Goal: Task Accomplishment & Management: Manage account settings

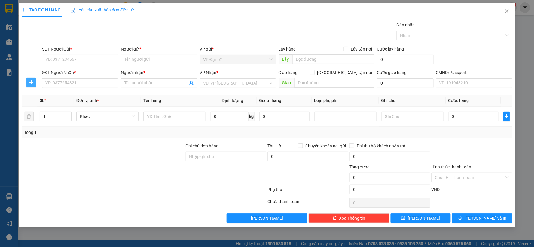
click at [33, 83] on icon "plus" at bounding box center [31, 82] width 5 height 5
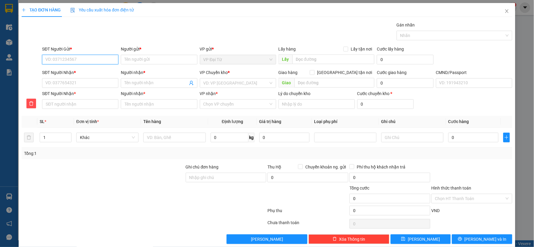
click at [91, 62] on input "SĐT Người Gửi *" at bounding box center [80, 60] width 76 height 10
click at [91, 62] on input "0358326588" at bounding box center [80, 60] width 76 height 10
click at [83, 58] on input "0358326588" at bounding box center [80, 60] width 76 height 10
click at [94, 61] on input "0358326588" at bounding box center [80, 60] width 76 height 10
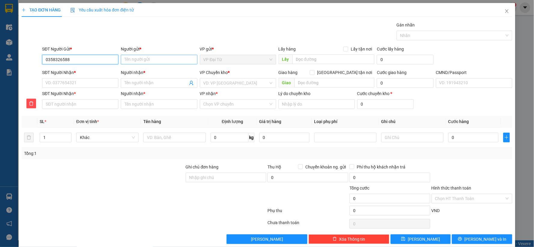
type input "0358326588"
click at [126, 61] on input "Người gửi *" at bounding box center [159, 60] width 76 height 10
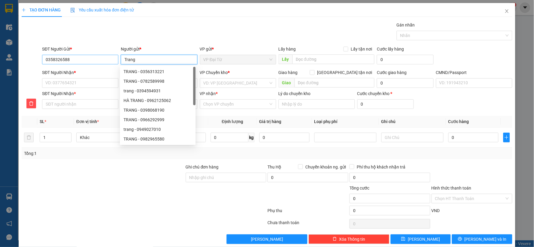
type input "Trang"
click at [56, 59] on input "0358326588" at bounding box center [80, 60] width 76 height 10
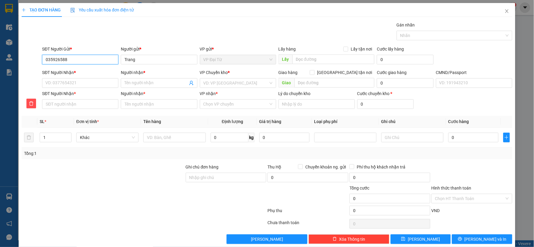
type input "0359326588"
click at [68, 61] on input "0359326588" at bounding box center [80, 60] width 76 height 10
click at [70, 73] on div "0359326588 - TRANG Đ.TỪ" at bounding box center [79, 71] width 68 height 7
type input "TRANG Đ.TỪ"
type input "0359326588"
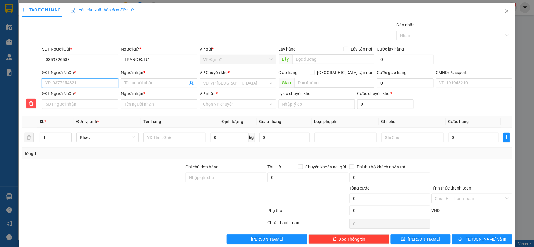
click at [80, 80] on input "SĐT Người Nhận *" at bounding box center [80, 83] width 76 height 10
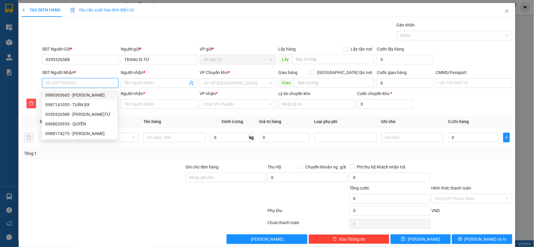
click at [88, 85] on input "SĐT Người Nhận *" at bounding box center [80, 83] width 76 height 10
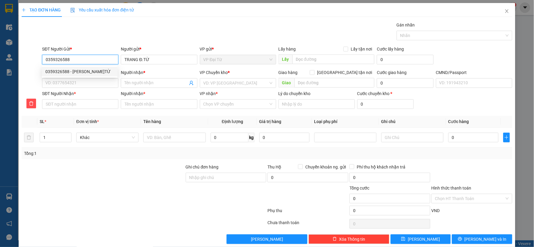
drag, startPoint x: 68, startPoint y: 56, endPoint x: 44, endPoint y: 56, distance: 24.9
click at [44, 56] on input "0359326588" at bounding box center [80, 60] width 76 height 10
click at [81, 84] on input "SĐT Người Nhận *" at bounding box center [80, 83] width 76 height 10
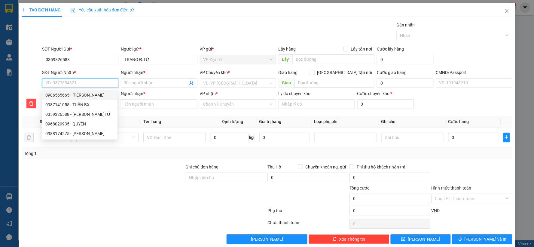
type input "0"
type input "09"
type input "094"
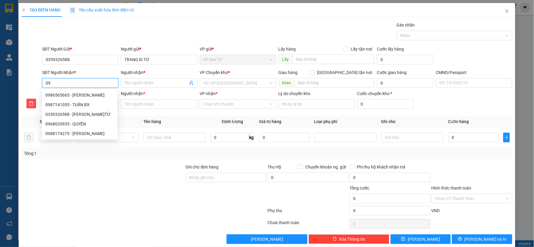
type input "094"
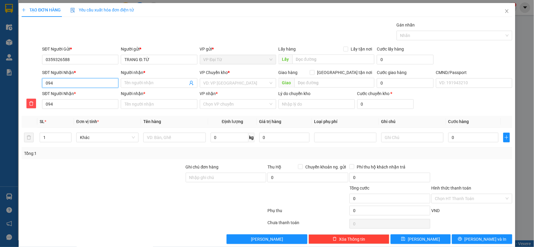
type input "0942"
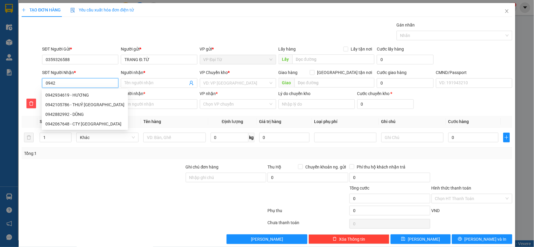
type input "09425"
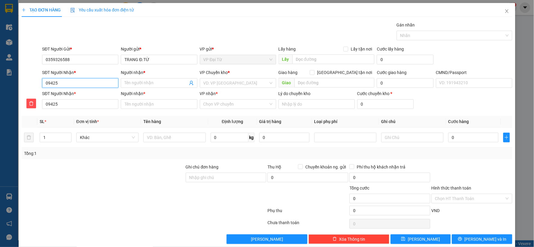
type input "094257"
type input "0942571"
type input "09425713"
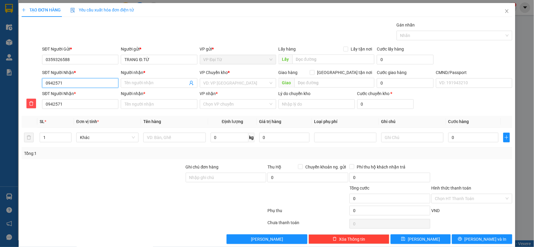
type input "09425713"
type input "094257136"
type input "0942571369"
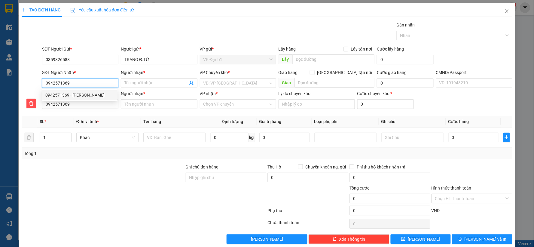
click at [83, 94] on div "0942571369 - TRẦN LAN HƯƠNG" at bounding box center [79, 95] width 68 height 7
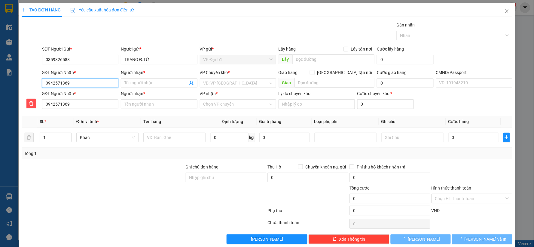
type input "TRẦN LAN HƯƠNG"
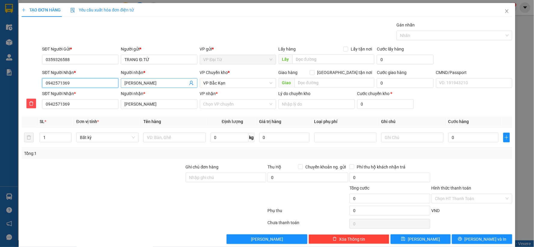
type input "0942571369"
click at [143, 82] on input "TRẦN LAN HƯƠNG" at bounding box center [155, 83] width 63 height 7
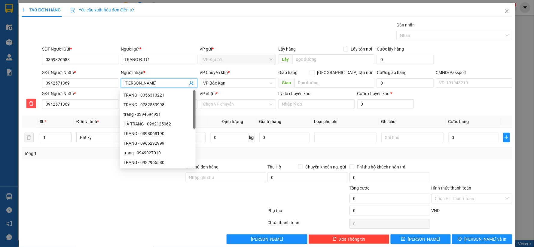
type input "TRẦN LA HƯƠNG"
type input "HƯƠNG"
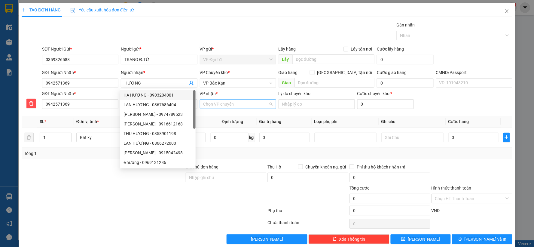
click at [229, 101] on input "VP nhận *" at bounding box center [235, 103] width 65 height 9
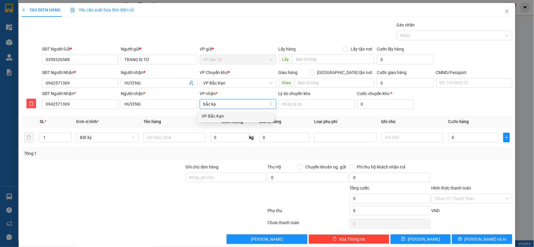
type input "bắc kạn"
click at [228, 117] on div "VP Bắc Kạn" at bounding box center [236, 116] width 68 height 7
click at [186, 135] on input "text" at bounding box center [174, 137] width 62 height 10
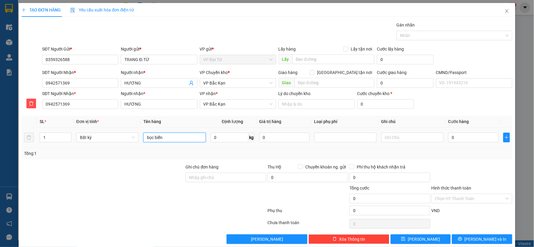
type input "bọc biển"
type input "2"
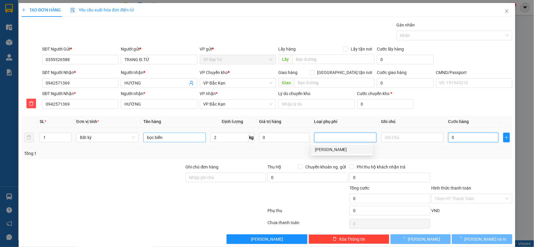
type input "35.000"
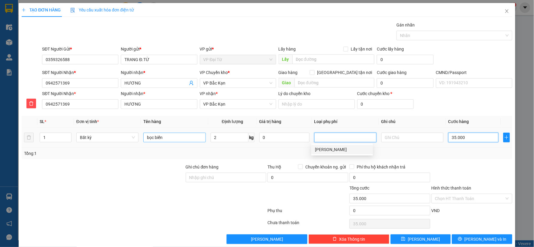
type input "35.000"
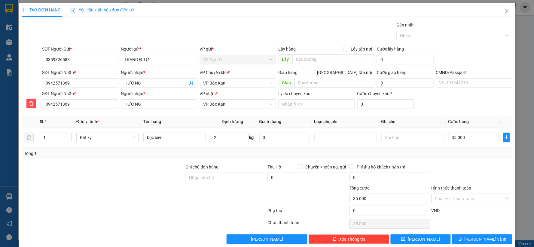
click at [449, 160] on div "Transit Pickup Surcharge Ids Transit Deliver Surcharge Ids Transit Deliver Surc…" at bounding box center [267, 133] width 491 height 222
click at [242, 85] on span "VP Bắc Kạn" at bounding box center [237, 82] width 69 height 9
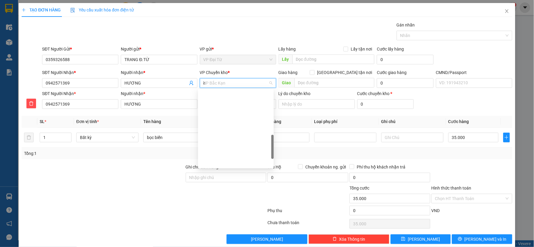
scroll to position [86, 0]
type input "hg"
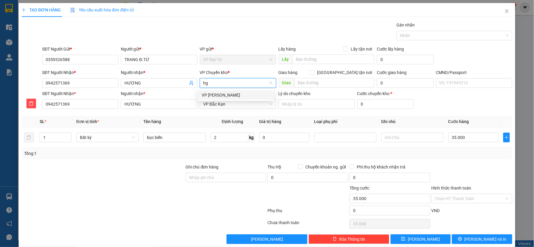
scroll to position [0, 0]
click at [245, 94] on div "VP [PERSON_NAME]" at bounding box center [236, 95] width 68 height 7
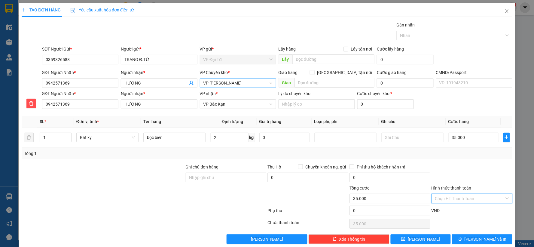
click at [451, 200] on input "Hình thức thanh toán" at bounding box center [469, 198] width 69 height 9
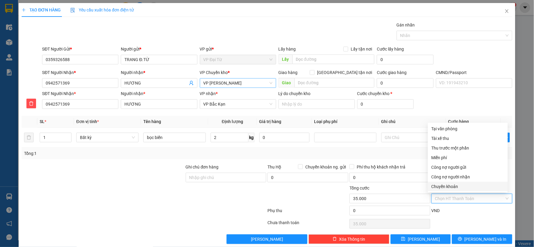
click at [446, 184] on div "Chuyển khoản" at bounding box center [467, 186] width 73 height 7
type input "0"
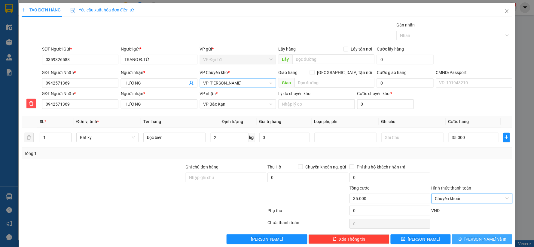
click at [477, 238] on span "Lưu và In" at bounding box center [485, 238] width 42 height 7
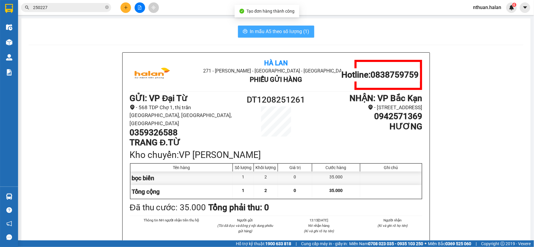
click at [275, 32] on span "In mẫu A5 theo số lượng (1)" at bounding box center [279, 32] width 59 height 8
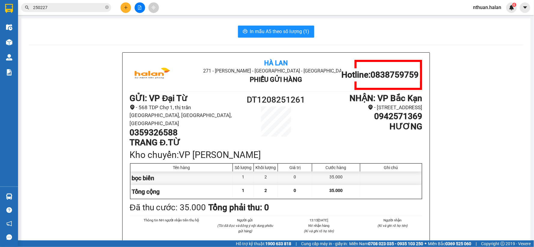
click at [75, 10] on input "250227" at bounding box center [68, 7] width 71 height 7
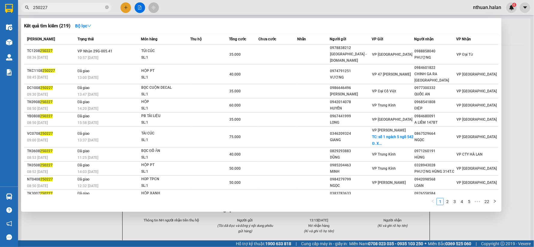
click at [75, 10] on input "250227" at bounding box center [68, 7] width 71 height 7
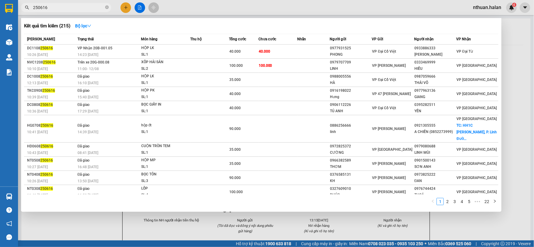
type input "250616"
click at [167, 52] on div "SL: 1" at bounding box center [163, 54] width 45 height 7
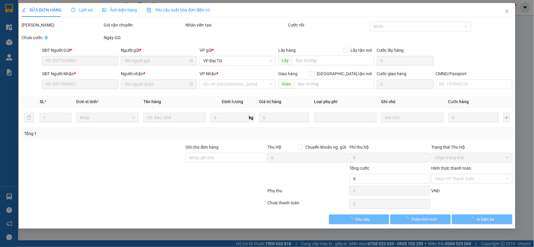
type input "0977931525"
type input "PHONG"
type input "0933886333"
type input "QUỲNH ĐẠI TỪ"
type input "40.000"
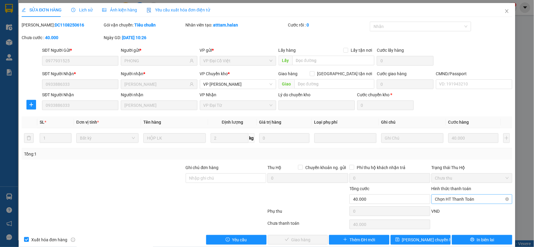
click at [455, 198] on span "Chọn HT Thanh Toán" at bounding box center [472, 198] width 74 height 9
click at [453, 188] on div "Chuyển khoản" at bounding box center [467, 187] width 73 height 7
type input "0"
click at [311, 239] on button "Giao hàng" at bounding box center [298, 240] width 60 height 10
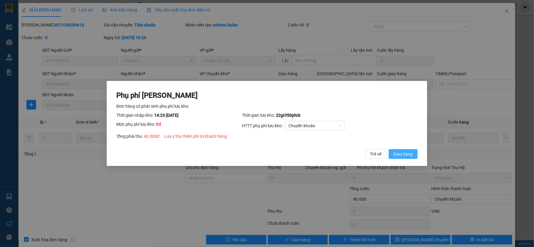
click at [409, 154] on span "Giao hàng" at bounding box center [402, 153] width 19 height 7
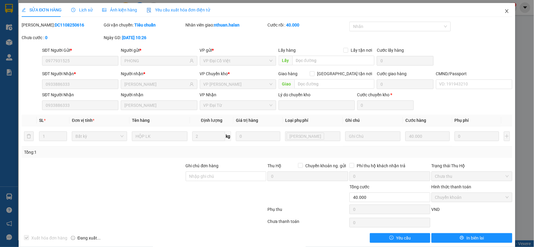
click at [504, 11] on icon "close" at bounding box center [506, 11] width 5 height 5
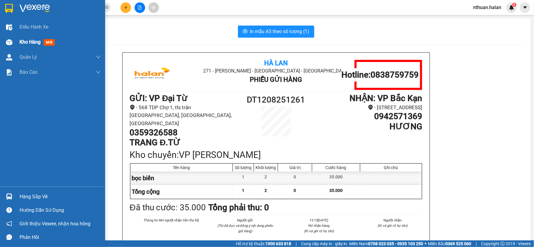
click at [24, 42] on span "Kho hàng" at bounding box center [30, 42] width 21 height 6
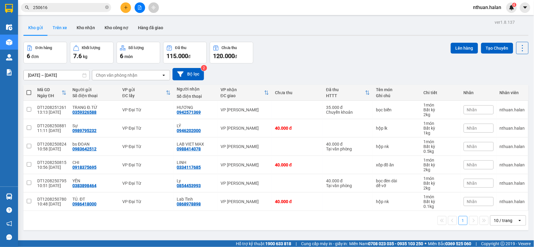
click at [59, 31] on button "Trên xe" at bounding box center [60, 27] width 24 height 14
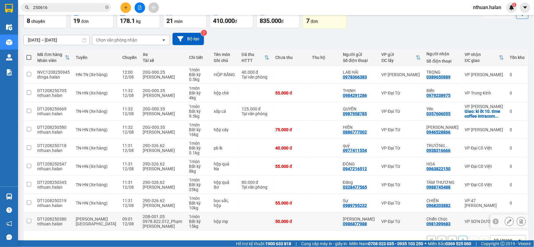
scroll to position [50, 0]
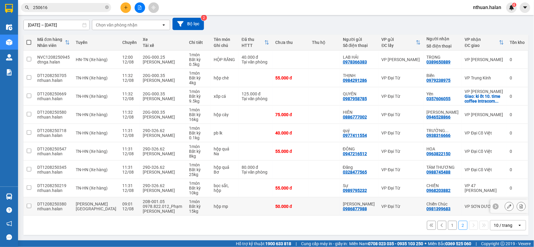
click at [507, 205] on icon at bounding box center [509, 206] width 4 height 4
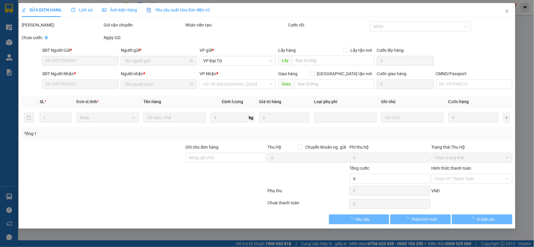
type input "0986877988"
type input "0981399683"
type input "50.000"
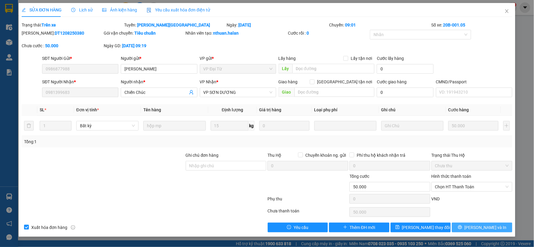
click at [468, 228] on button "Lưu và In" at bounding box center [482, 227] width 60 height 10
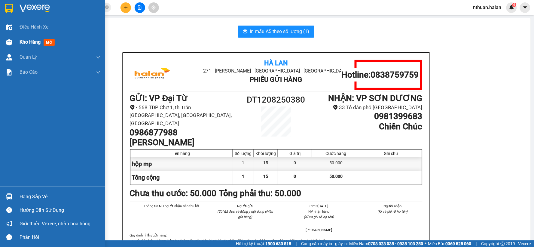
click at [32, 39] on span "Kho hàng" at bounding box center [30, 42] width 21 height 6
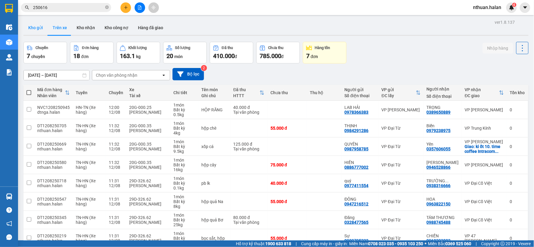
click at [38, 25] on button "Kho gửi" at bounding box center [35, 27] width 24 height 14
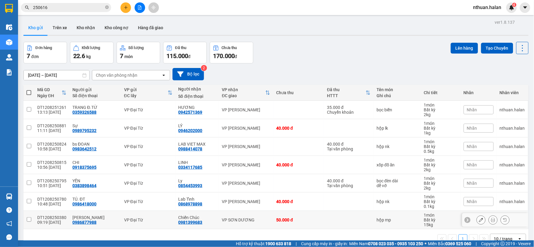
click at [29, 218] on input "checkbox" at bounding box center [29, 219] width 5 height 5
checkbox input "true"
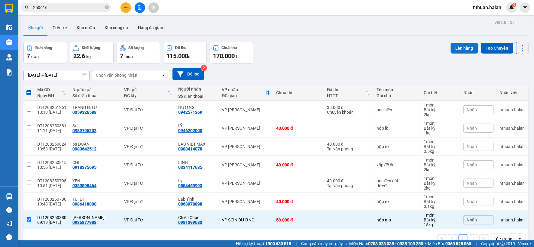
click at [453, 46] on button "Lên hàng" at bounding box center [464, 48] width 27 height 11
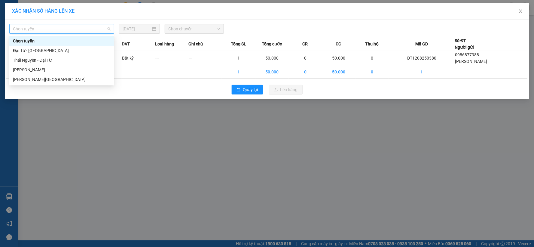
click at [98, 30] on span "Chọn tuyến" at bounding box center [62, 28] width 98 height 9
click at [71, 68] on div "Thái Nguyên - Tuyên Quang" at bounding box center [62, 69] width 98 height 7
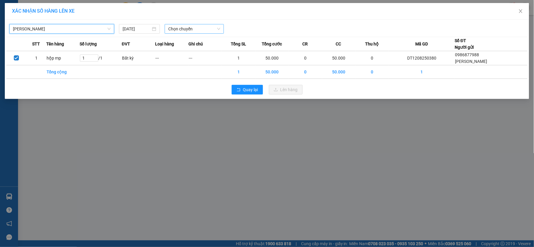
click at [186, 28] on span "Chọn chuyến" at bounding box center [194, 28] width 52 height 9
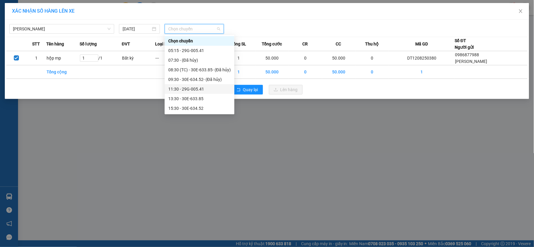
click at [191, 87] on div "11:30 - 29G-005.41" at bounding box center [199, 89] width 62 height 7
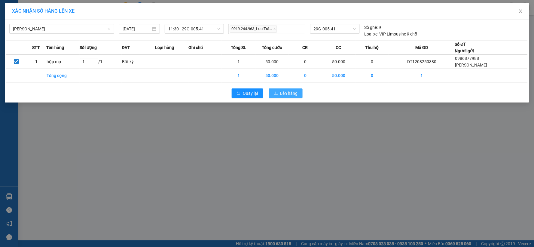
click at [278, 93] on icon "upload" at bounding box center [276, 93] width 4 height 4
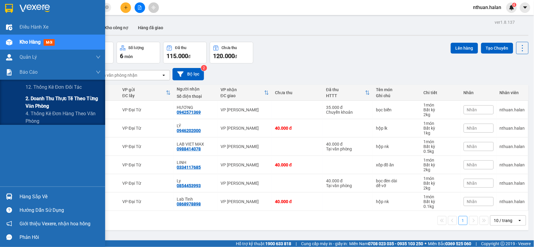
click at [38, 101] on span "2. Doanh thu thực tế theo từng văn phòng" at bounding box center [63, 102] width 75 height 15
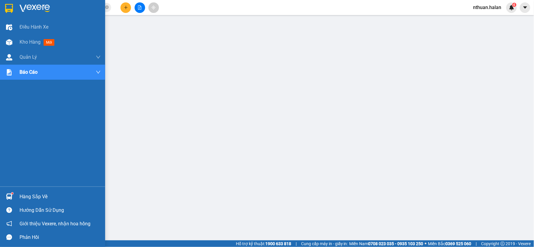
drag, startPoint x: 16, startPoint y: 193, endPoint x: 142, endPoint y: 197, distance: 126.5
click at [17, 193] on div "Hàng sắp về" at bounding box center [52, 197] width 105 height 14
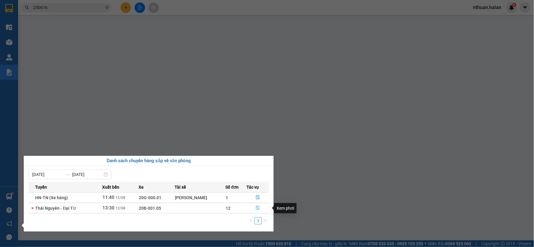
click at [257, 208] on icon "file-done" at bounding box center [258, 207] width 4 height 4
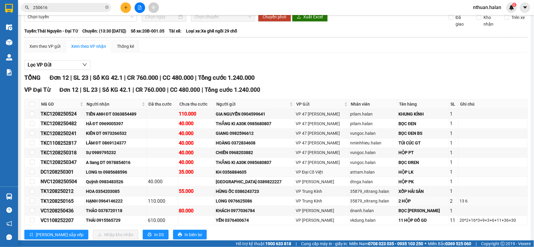
scroll to position [50, 0]
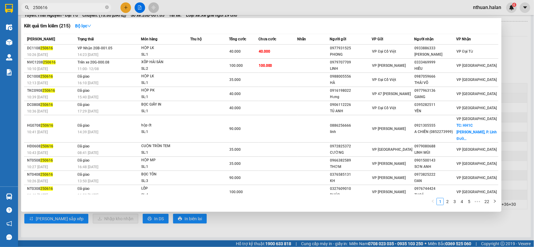
click at [73, 6] on input "250616" at bounding box center [68, 7] width 71 height 7
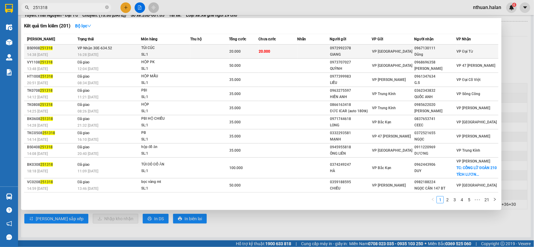
type input "251318"
click at [201, 52] on td at bounding box center [209, 51] width 39 height 14
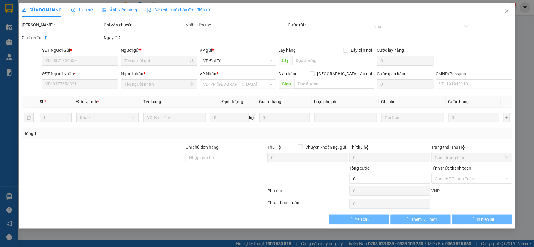
type input "0972992378"
type input "GIANG"
type input "0967130111"
type input "Dũng"
type input "20.000"
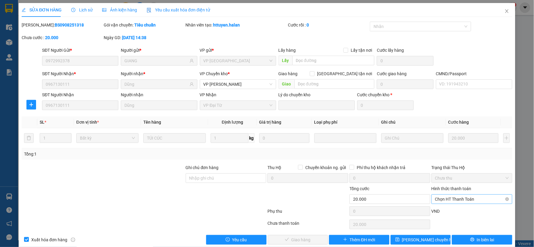
click at [463, 199] on span "Chọn HT Thanh Toán" at bounding box center [472, 198] width 74 height 9
click at [446, 149] on div "Tại văn phòng" at bounding box center [467, 148] width 73 height 7
type input "0"
click at [315, 241] on button "Giao hàng" at bounding box center [298, 240] width 60 height 10
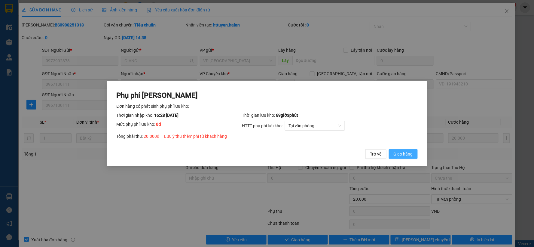
click at [403, 154] on span "Giao hàng" at bounding box center [402, 153] width 19 height 7
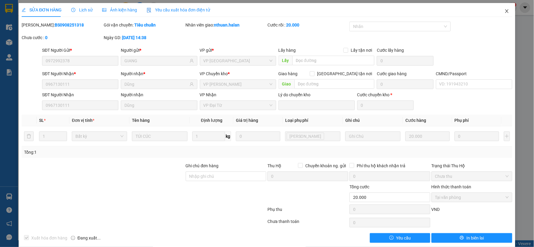
click at [505, 12] on icon "close" at bounding box center [506, 11] width 3 height 4
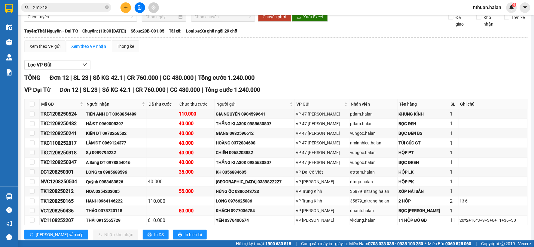
scroll to position [50, 0]
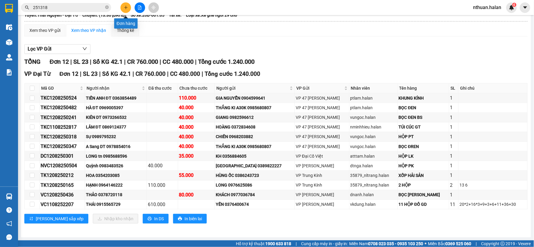
click at [126, 8] on icon "plus" at bounding box center [126, 7] width 0 height 3
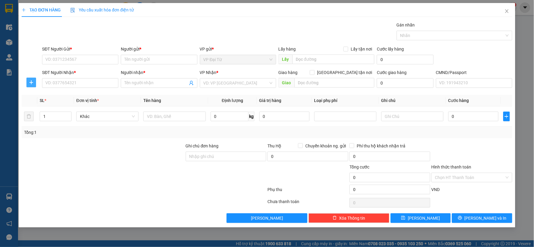
click at [31, 84] on icon "plus" at bounding box center [31, 82] width 0 height 4
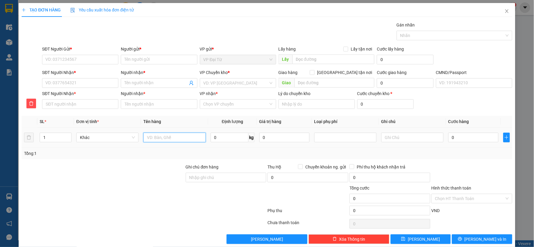
click at [148, 139] on input "text" at bounding box center [174, 137] width 62 height 10
type input "xốp thịt"
type input "6"
click at [49, 56] on input "SĐT Người Gửi *" at bounding box center [80, 60] width 76 height 10
click at [58, 59] on input "039333285555" at bounding box center [80, 60] width 76 height 10
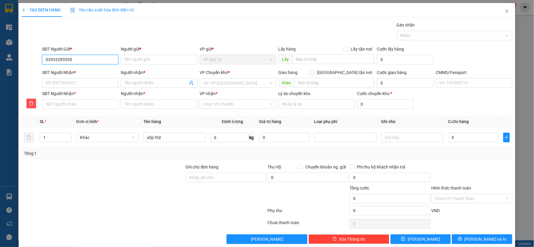
click at [79, 60] on input "03933285555" at bounding box center [80, 60] width 76 height 10
click at [84, 59] on input "03933285555" at bounding box center [80, 60] width 76 height 10
type input "0"
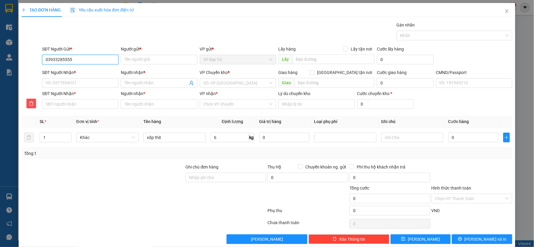
click at [83, 59] on input "03933285555" at bounding box center [80, 60] width 76 height 10
click at [71, 85] on input "SĐT Người Nhận *" at bounding box center [80, 83] width 76 height 10
click at [74, 82] on input "SĐT Người Nhận *" at bounding box center [80, 83] width 76 height 10
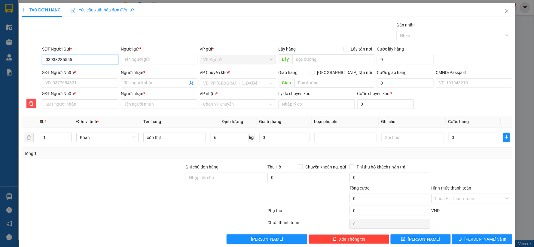
click at [74, 59] on input "03933285555" at bounding box center [80, 60] width 76 height 10
click at [74, 59] on input "0393328555" at bounding box center [80, 60] width 76 height 10
type input "0393328555"
click at [72, 80] on input "SĐT Người Nhận *" at bounding box center [80, 83] width 76 height 10
type input "0"
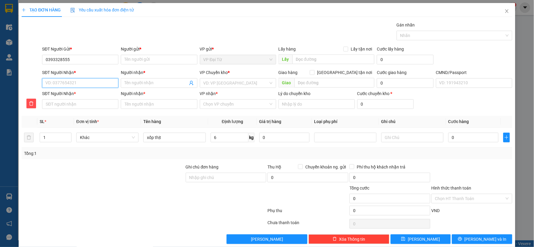
type input "0"
click at [82, 59] on input "0393328555" at bounding box center [80, 60] width 76 height 10
click at [64, 82] on input "0" at bounding box center [80, 83] width 76 height 10
type input "03"
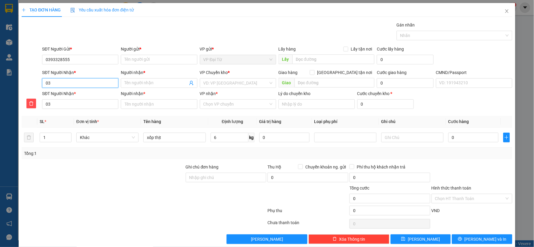
type input "039"
type input "0395"
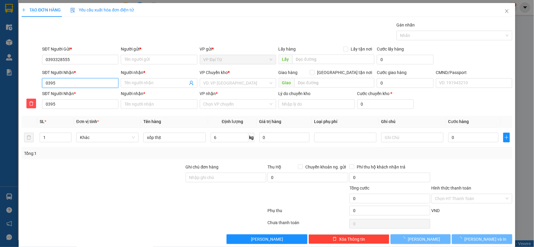
type input "03954"
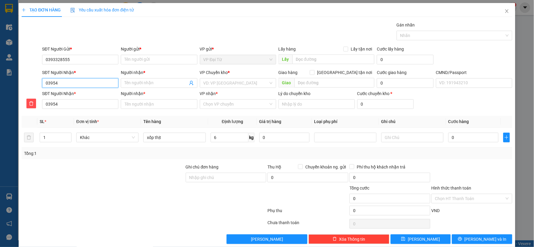
type input "039542"
type input "0395425"
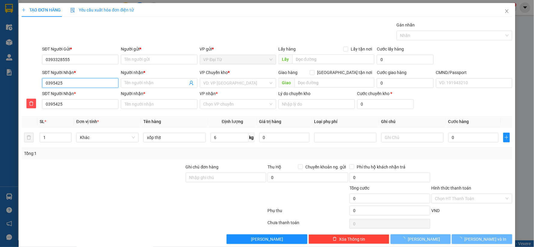
type input "03954253"
type input "039542533"
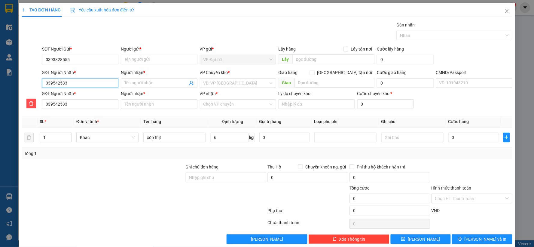
type input "0395425336"
click at [68, 96] on div "0395425336 - LONG VŨ" at bounding box center [79, 95] width 68 height 7
type input "[PERSON_NAME]"
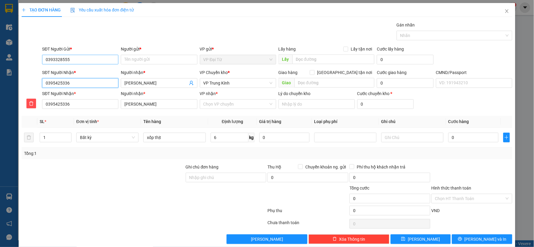
type input "0395425336"
click at [80, 60] on input "0393328555" at bounding box center [80, 60] width 76 height 10
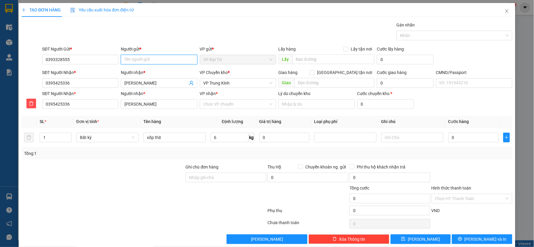
click at [130, 58] on input "Người gửi *" at bounding box center [159, 60] width 76 height 10
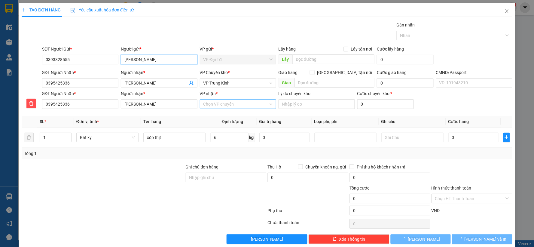
type input "[PERSON_NAME]"
click at [203, 100] on input "VP nhận *" at bounding box center [235, 103] width 65 height 9
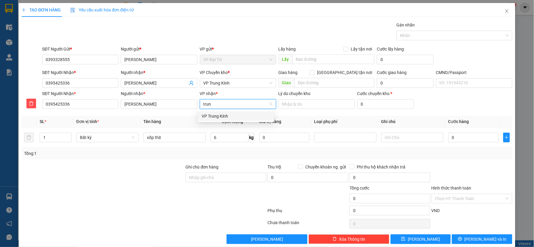
type input "trung"
click at [212, 117] on div "VP Trung Kính" at bounding box center [236, 116] width 68 height 7
type input "h"
type input "trung"
click at [220, 106] on input "trung" at bounding box center [235, 103] width 65 height 9
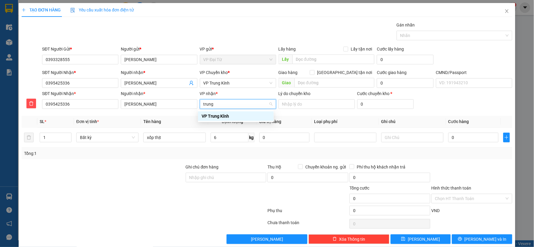
click at [229, 115] on div "VP Trung Kính" at bounding box center [236, 116] width 68 height 7
click at [238, 83] on span "VP Trung Kính" at bounding box center [237, 82] width 69 height 9
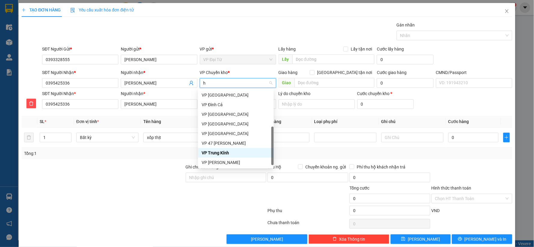
scroll to position [86, 0]
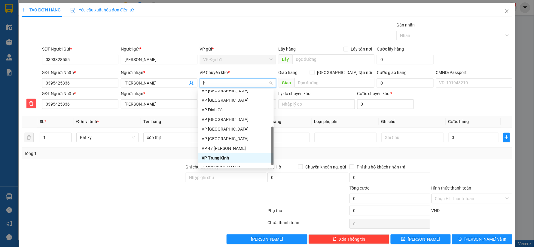
type input "hg"
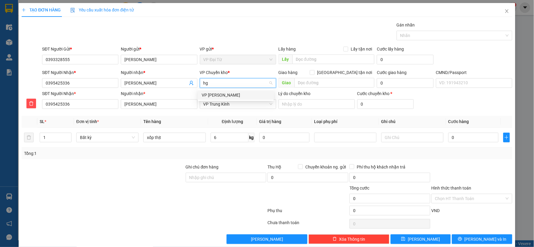
click at [233, 93] on div "VP [PERSON_NAME]" at bounding box center [236, 95] width 68 height 7
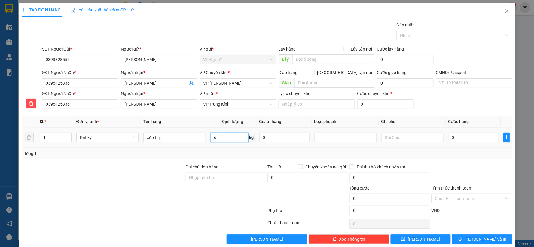
click at [220, 136] on input "6" at bounding box center [230, 137] width 38 height 10
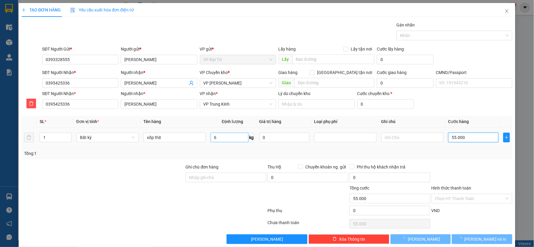
type input "55.000"
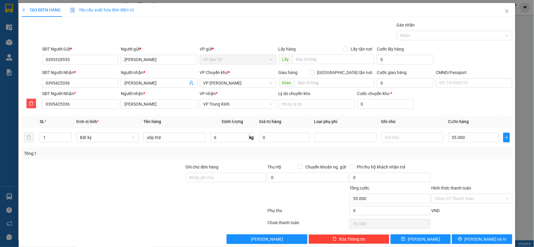
click at [452, 161] on div "Transit Pickup Surcharge Ids Transit Deliver Surcharge Ids Transit Deliver Surc…" at bounding box center [267, 133] width 491 height 222
click at [455, 197] on input "Hình thức thanh toán" at bounding box center [469, 198] width 69 height 9
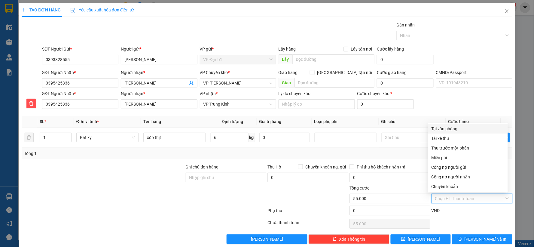
click at [430, 127] on div "Tại văn phòng" at bounding box center [468, 129] width 80 height 10
type input "0"
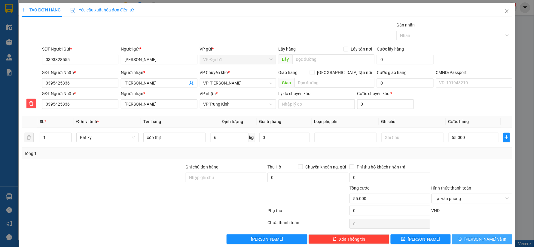
click at [462, 238] on icon "printer" at bounding box center [460, 238] width 4 height 4
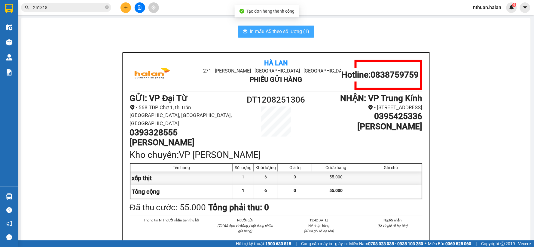
click at [258, 30] on span "In mẫu A5 theo số lượng (1)" at bounding box center [279, 32] width 59 height 8
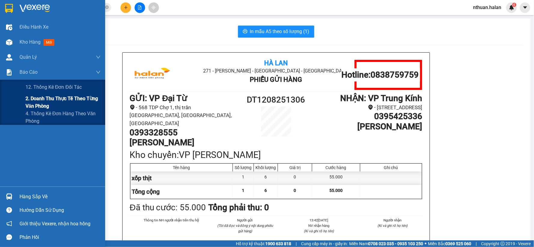
click at [44, 103] on span "2. Doanh thu thực tế theo từng văn phòng" at bounding box center [63, 102] width 75 height 15
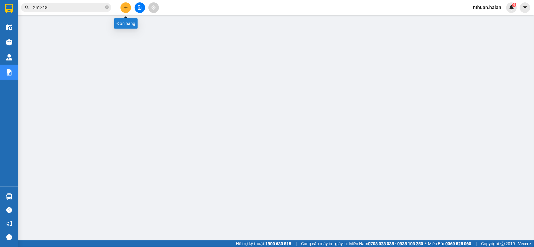
click at [127, 9] on icon "plus" at bounding box center [126, 7] width 4 height 4
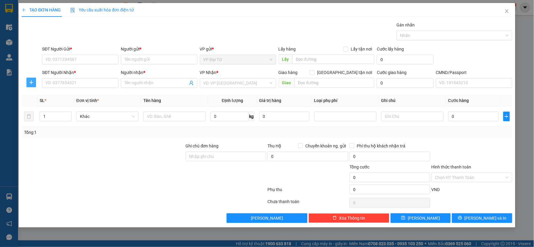
click at [32, 80] on icon "plus" at bounding box center [31, 82] width 5 height 5
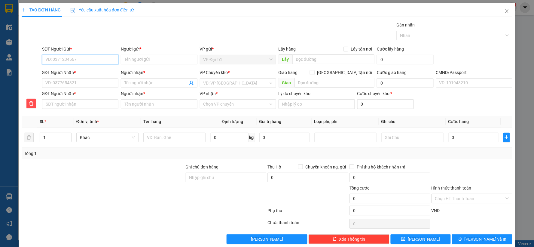
click at [59, 61] on input "SĐT Người Gửi *" at bounding box center [80, 60] width 76 height 10
type input "0975459585"
click at [86, 61] on input "0975459585" at bounding box center [80, 60] width 76 height 10
click at [87, 71] on div "0975459585 - HIỆP" at bounding box center [79, 71] width 68 height 7
type input "HIỆP"
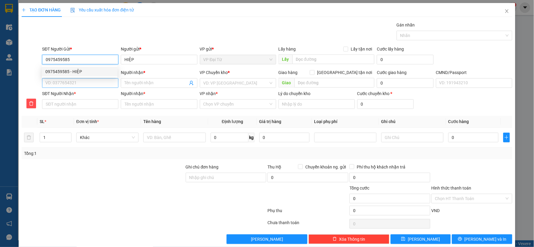
type input "0975459585"
click at [88, 83] on input "SĐT Người Nhận *" at bounding box center [80, 83] width 76 height 10
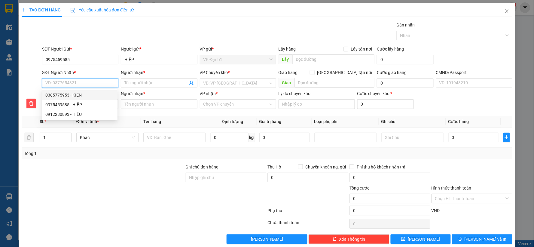
click at [90, 94] on div "0385775953 - KIÊN" at bounding box center [79, 95] width 68 height 7
type input "0385775953"
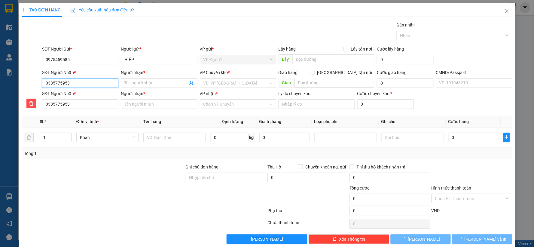
type input "KIÊN"
checkbox input "true"
type input "24 Ng.147 P. Triều Khúc, Tân Triều, Thanh Trì, Hà Nội, Việt Nam"
type input "30.000"
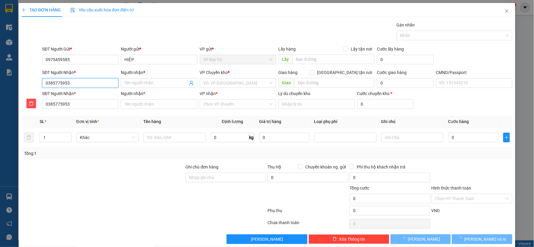
type input "KIÊN"
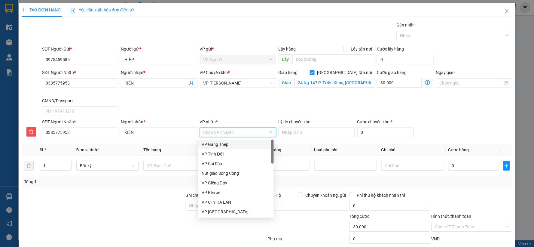
click at [225, 131] on input "VP nhận *" at bounding box center [235, 132] width 65 height 9
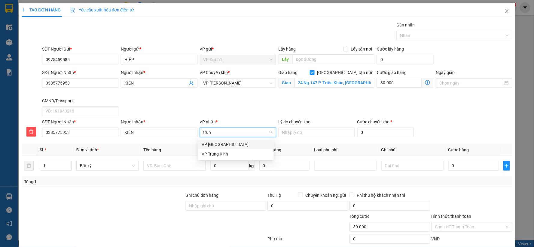
type input "trung"
click at [231, 145] on div "VP Trung Kính" at bounding box center [236, 144] width 68 height 7
click at [314, 71] on input "Giao tận nơi" at bounding box center [312, 72] width 4 height 4
checkbox input "false"
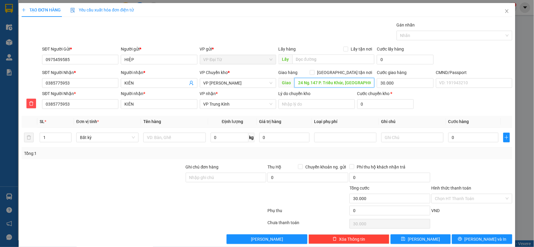
click at [342, 83] on input "24 Ng.147 P. Triều Khúc, Tân Triều, Thanh Trì, Hà Nội, Việt Nam" at bounding box center [334, 83] width 80 height 10
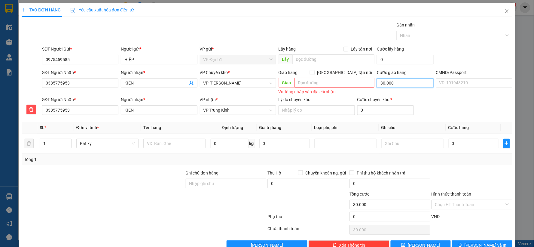
click at [395, 81] on input "30.000" at bounding box center [405, 83] width 57 height 10
type input "0"
click at [235, 86] on span "VP Nguyễn Trãi" at bounding box center [237, 82] width 69 height 9
type input "0"
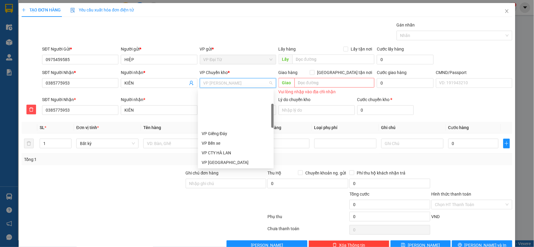
scroll to position [48, 0]
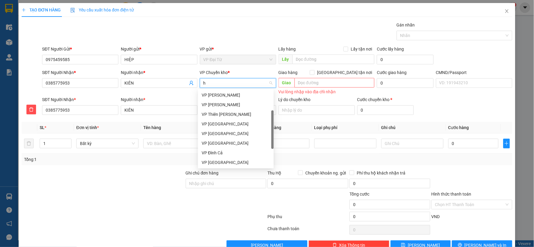
type input "hg"
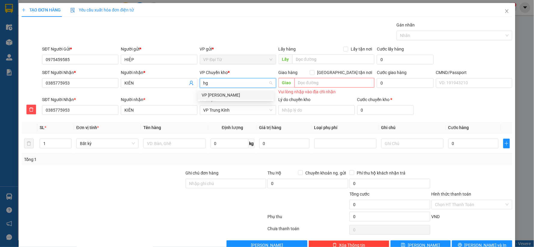
click at [234, 94] on div "VP [PERSON_NAME]" at bounding box center [236, 95] width 68 height 7
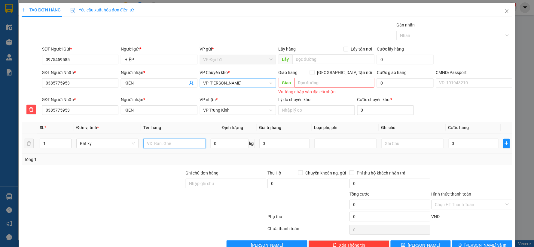
click at [187, 144] on input "text" at bounding box center [174, 143] width 62 height 10
type input "xốp đồ ăn"
type input "8"
type input "55.000"
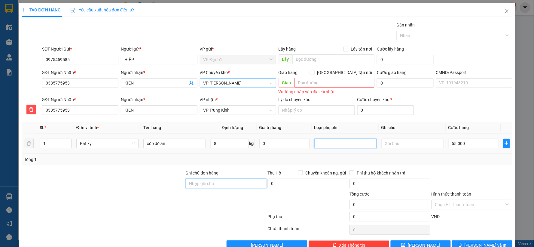
type input "55.000"
click at [461, 172] on div at bounding box center [472, 179] width 82 height 21
click at [468, 208] on input "Hình thức thanh toán" at bounding box center [469, 204] width 69 height 9
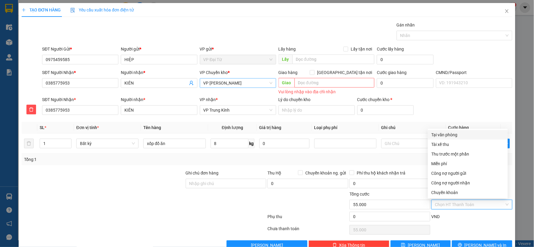
click at [449, 136] on div "Tại văn phòng" at bounding box center [467, 134] width 73 height 7
type input "0"
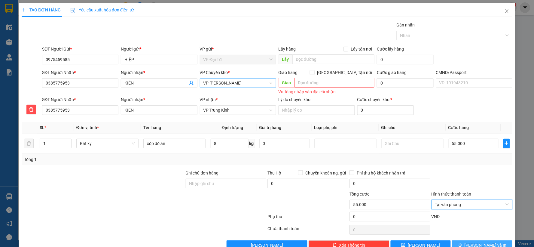
click at [485, 241] on button "Lưu và In" at bounding box center [482, 245] width 60 height 10
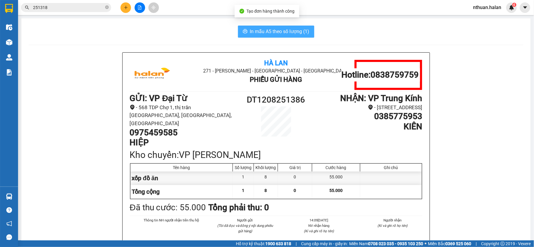
click at [267, 29] on span "In mẫu A5 theo số lượng (1)" at bounding box center [279, 32] width 59 height 8
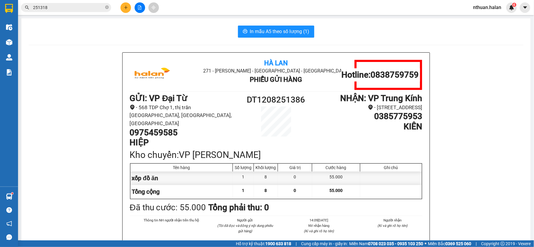
click at [61, 8] on input "251318" at bounding box center [68, 7] width 71 height 7
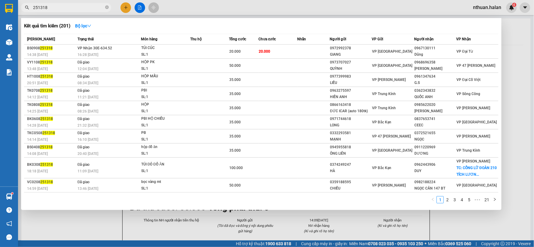
click at [61, 8] on input "251318" at bounding box center [68, 7] width 71 height 7
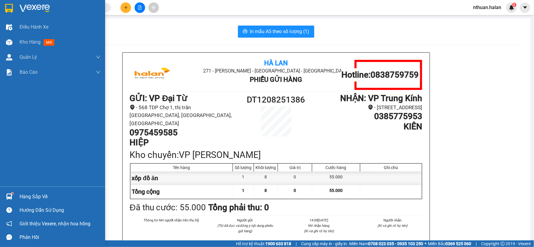
drag, startPoint x: 34, startPoint y: 195, endPoint x: 61, endPoint y: 199, distance: 27.8
click at [34, 195] on div "Hàng sắp về" at bounding box center [60, 196] width 81 height 9
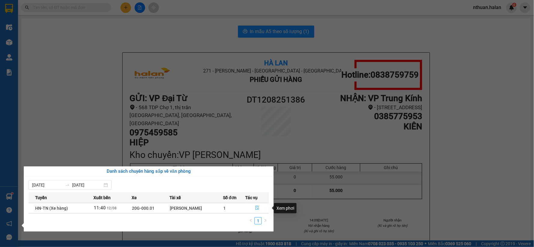
click at [257, 208] on icon "file-done" at bounding box center [257, 207] width 4 height 4
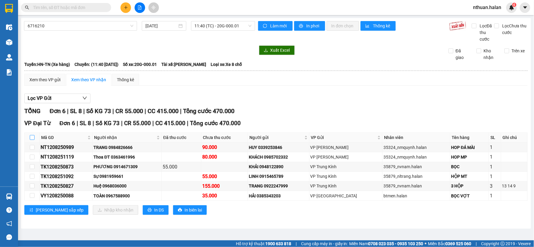
click at [34, 138] on input "checkbox" at bounding box center [32, 137] width 5 height 5
checkbox input "true"
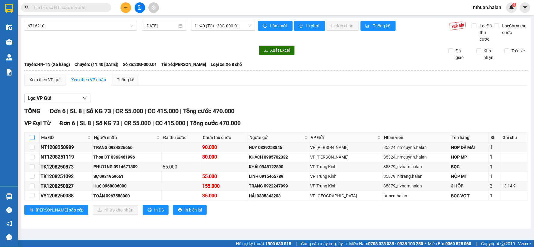
checkbox input "true"
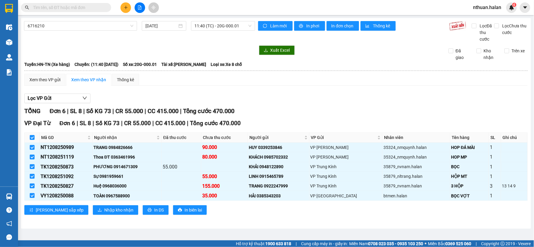
click at [167, 228] on div "6716210 12/08/2025 11:40 (TC) - 20G-000.01 Làm mới In phơi In đơn chọn Thống kê…" at bounding box center [276, 123] width 510 height 210
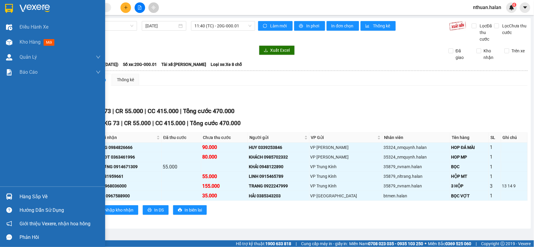
click at [21, 193] on div "Hàng sắp về" at bounding box center [60, 196] width 81 height 9
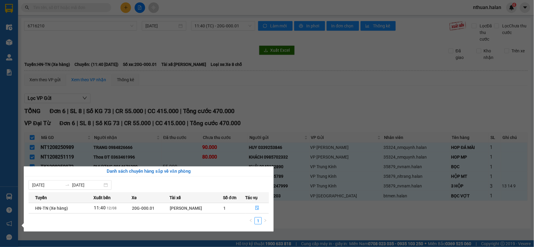
click at [295, 218] on section "Kết quả tìm kiếm ( 201 ) Bộ lọc Mã ĐH Trạng thái Món hàng Thu hộ Tổng cước Chưa…" at bounding box center [267, 123] width 534 height 247
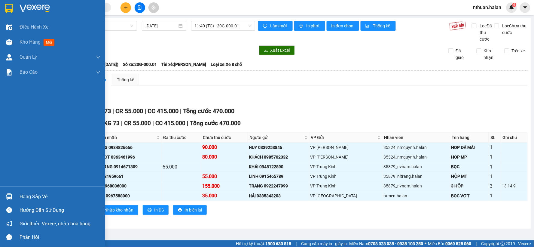
click at [34, 197] on div "Hàng sắp về" at bounding box center [60, 196] width 81 height 9
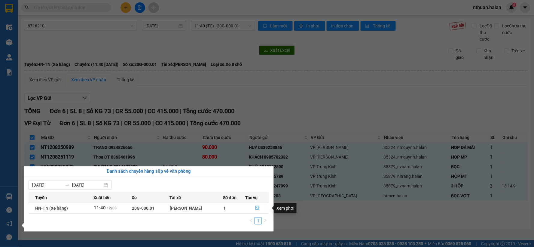
click at [256, 206] on icon "file-done" at bounding box center [257, 207] width 4 height 4
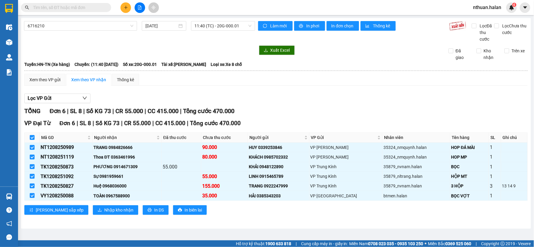
click at [310, 98] on div "Lọc VP Gửi" at bounding box center [275, 98] width 503 height 10
click at [53, 5] on input "text" at bounding box center [68, 7] width 71 height 7
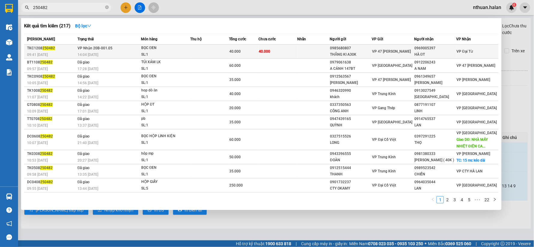
type input "250482"
click at [206, 53] on td at bounding box center [209, 51] width 39 height 14
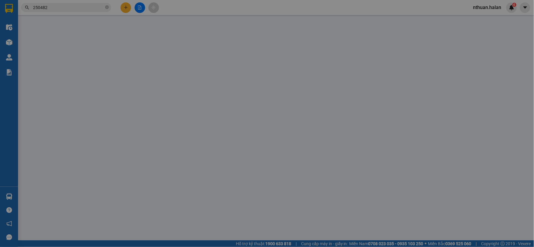
type input "0985680807"
type input "THẮNG KI A30K"
type input "0969005397"
type input "HÀ ĐT"
type input "40.000"
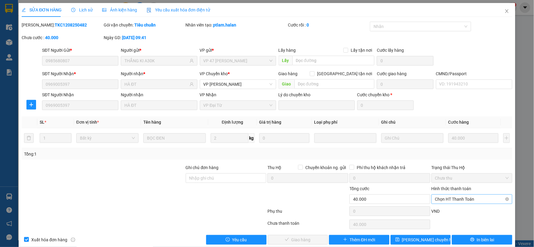
click at [448, 198] on span "Chọn HT Thanh Toán" at bounding box center [472, 198] width 74 height 9
click at [448, 188] on div "Chuyển khoản" at bounding box center [467, 187] width 73 height 7
type input "0"
click at [309, 241] on button "Giao hàng" at bounding box center [298, 240] width 60 height 10
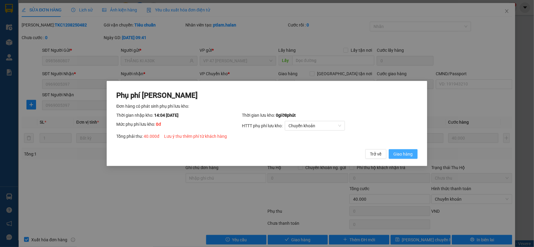
click at [402, 152] on span "Giao hàng" at bounding box center [402, 153] width 19 height 7
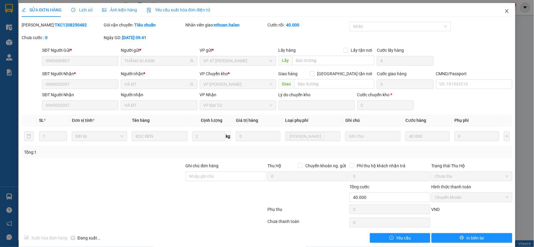
click at [505, 10] on icon "close" at bounding box center [506, 11] width 3 height 4
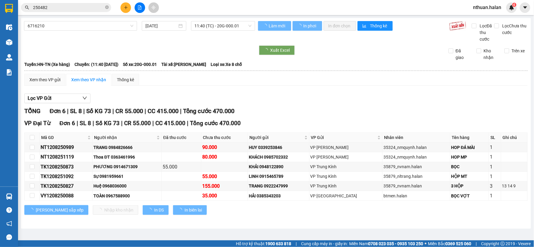
click at [57, 7] on input "250482" at bounding box center [68, 7] width 71 height 7
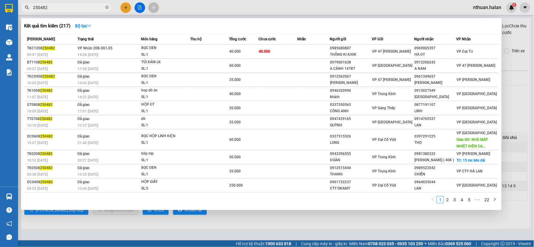
click at [57, 7] on input "250482" at bounding box center [68, 7] width 71 height 7
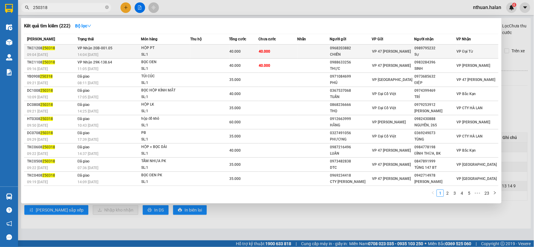
type input "250318"
click at [173, 52] on div "SL: 1" at bounding box center [163, 54] width 45 height 7
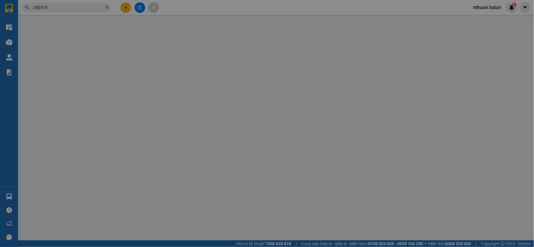
type input "0968203882"
type input "CHIẾN"
type input "0989795232"
type input "Sự"
type input "40.000"
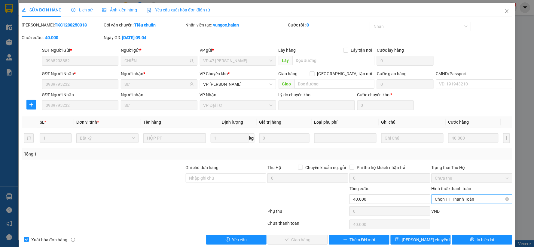
click at [449, 198] on span "Chọn HT Thanh Toán" at bounding box center [472, 198] width 74 height 9
click at [448, 189] on div "Chuyển khoản" at bounding box center [467, 187] width 73 height 7
type input "0"
click at [306, 238] on span "Giao hàng" at bounding box center [300, 239] width 19 height 7
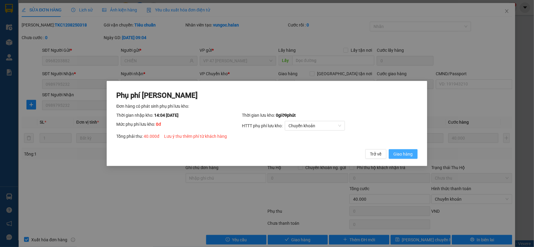
click at [392, 154] on button "Giao hàng" at bounding box center [403, 154] width 29 height 10
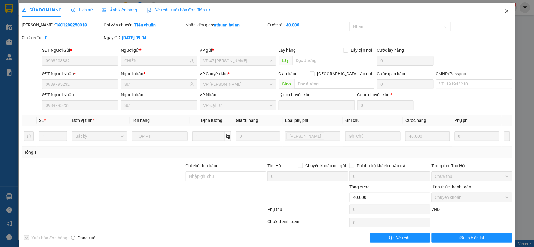
click at [504, 10] on icon "close" at bounding box center [506, 11] width 5 height 5
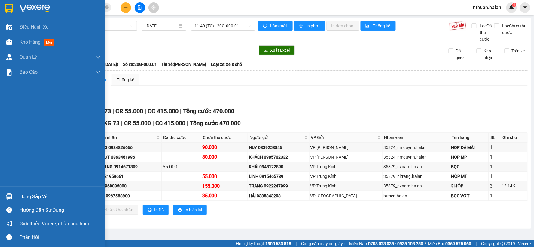
click at [34, 194] on div "Hàng sắp về" at bounding box center [60, 196] width 81 height 9
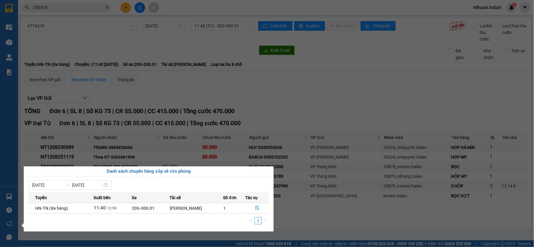
click at [302, 223] on section "Kết quả tìm kiếm ( 222 ) Bộ lọc Mã ĐH Trạng thái Món hàng Thu hộ Tổng cước Chưa…" at bounding box center [267, 123] width 534 height 247
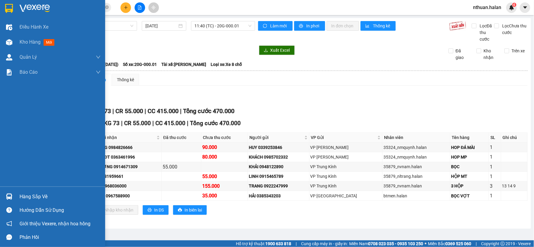
drag, startPoint x: 29, startPoint y: 196, endPoint x: 96, endPoint y: 208, distance: 68.9
click at [32, 196] on div "Hàng sắp về" at bounding box center [60, 196] width 81 height 9
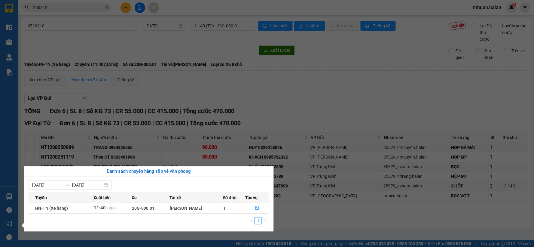
click at [296, 224] on section "Kết quả tìm kiếm ( 222 ) Bộ lọc Mã ĐH Trạng thái Món hàng Thu hộ Tổng cước Chưa…" at bounding box center [267, 123] width 534 height 247
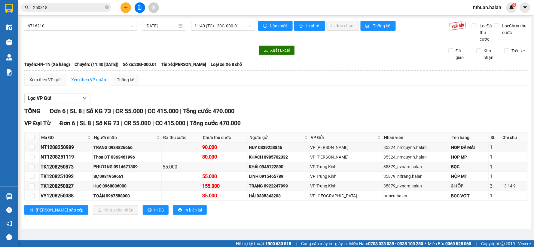
click at [16, 196] on div "Hàng sắp về" at bounding box center [9, 197] width 18 height 14
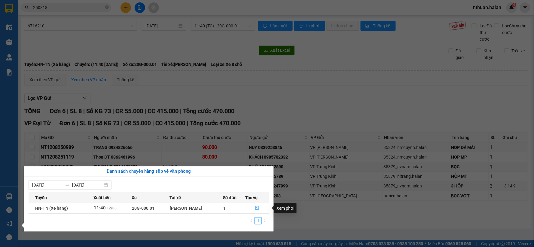
click at [255, 212] on button "button" at bounding box center [257, 208] width 23 height 10
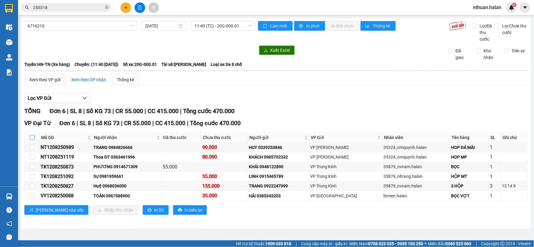
click at [33, 138] on input "checkbox" at bounding box center [32, 137] width 5 height 5
checkbox input "true"
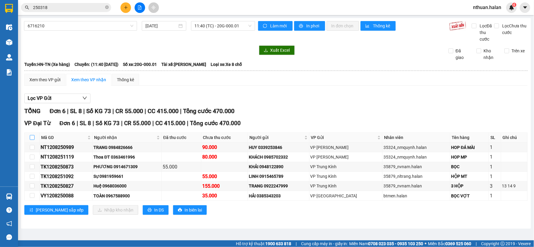
checkbox input "true"
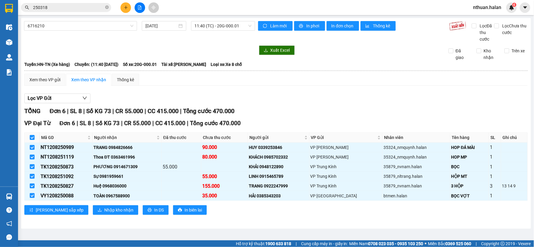
click at [32, 138] on input "checkbox" at bounding box center [32, 137] width 5 height 5
checkbox input "false"
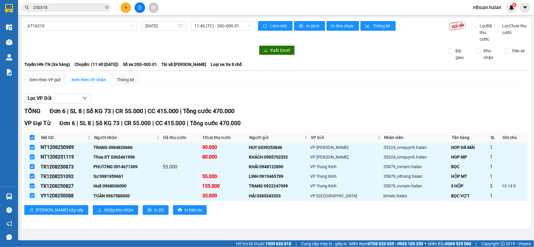
checkbox input "false"
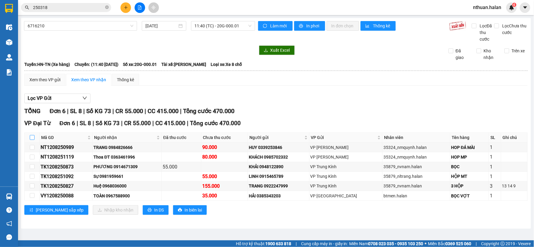
click at [32, 138] on input "checkbox" at bounding box center [32, 137] width 5 height 5
checkbox input "true"
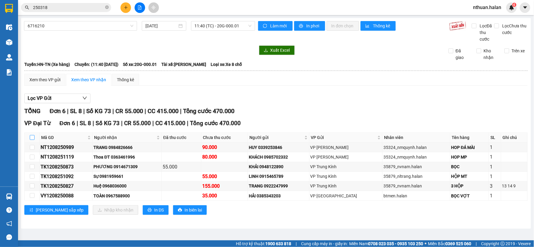
checkbox input "true"
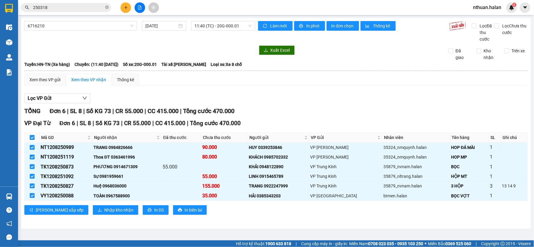
click at [32, 138] on input "checkbox" at bounding box center [32, 137] width 5 height 5
checkbox input "false"
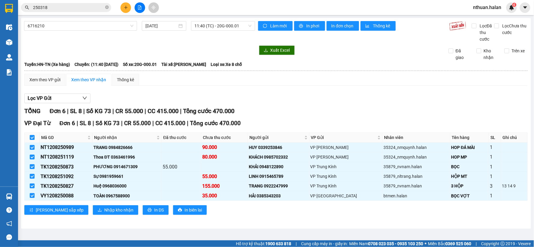
checkbox input "false"
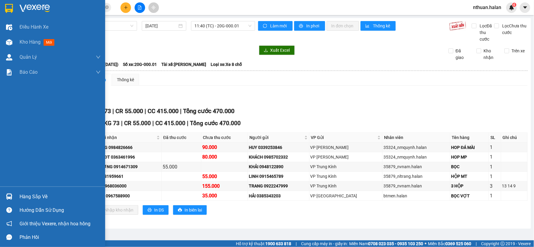
click at [11, 190] on div "Hàng sắp về" at bounding box center [52, 197] width 105 height 14
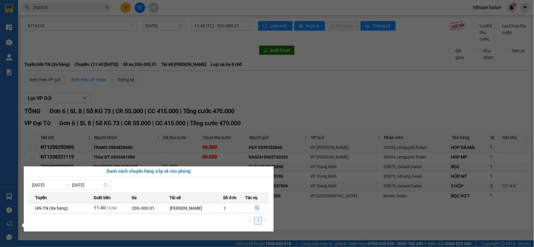
click at [7, 49] on div "Điều hành xe Kho hàng mới Quản Lý Quản lý chuyến Quản lý kiểm kho Báo cáo 12. T…" at bounding box center [9, 123] width 18 height 247
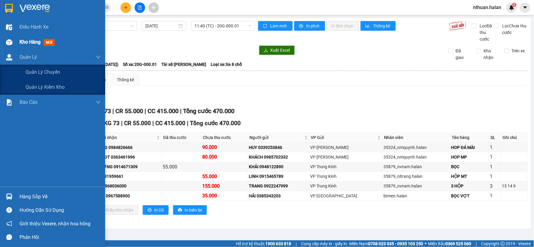
click at [7, 46] on div at bounding box center [9, 42] width 11 height 11
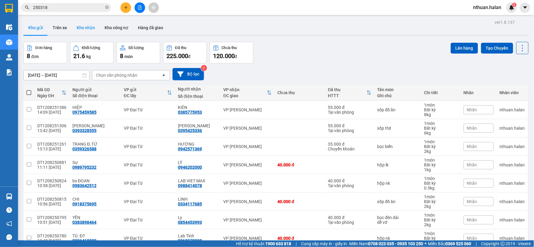
click at [86, 23] on button "Kho nhận" at bounding box center [86, 27] width 28 height 14
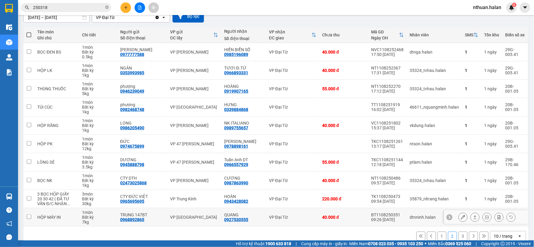
scroll to position [69, 0]
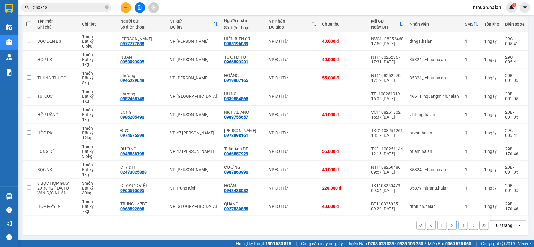
click at [458, 225] on button "3" at bounding box center [462, 224] width 9 height 9
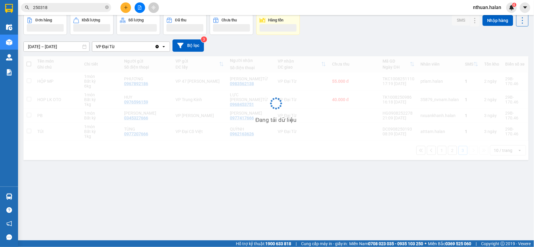
scroll to position [28, 0]
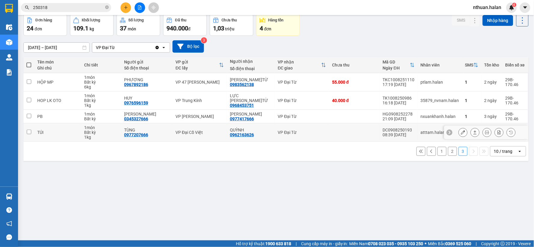
click at [471, 133] on button at bounding box center [475, 132] width 8 height 11
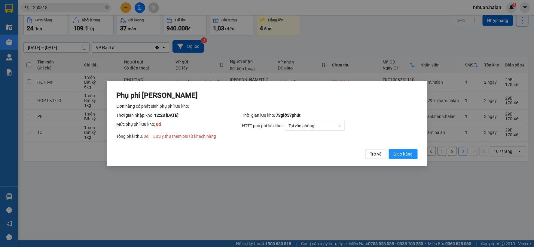
click at [423, 152] on div "Phụ phí Lưu kho Đơn hàng có phát sinh phụ phí lưu kho: Thời gian nhập kho: 12:2…" at bounding box center [267, 123] width 320 height 85
click at [420, 152] on div "Phụ phí Lưu kho Đơn hàng có phát sinh phụ phí lưu kho: Thời gian nhập kho: 12:2…" at bounding box center [267, 123] width 320 height 85
click at [418, 155] on button "Giao hàng" at bounding box center [403, 154] width 29 height 10
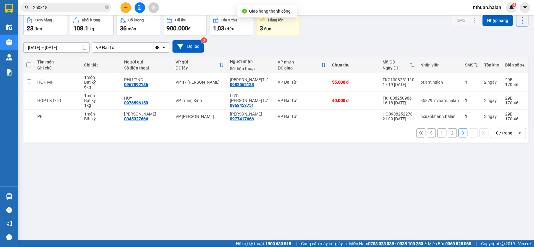
click at [458, 135] on button "3" at bounding box center [462, 132] width 9 height 9
click at [450, 134] on button "2" at bounding box center [452, 132] width 9 height 9
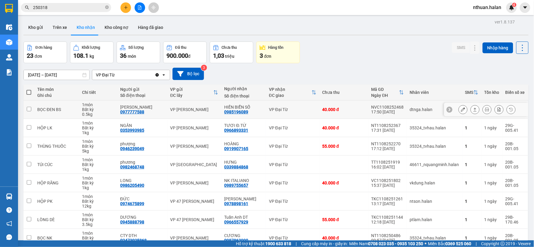
scroll to position [0, 0]
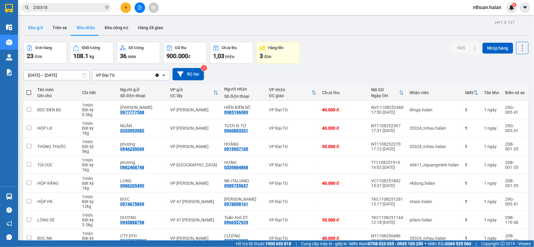
click at [34, 32] on button "Kho gửi" at bounding box center [35, 27] width 24 height 14
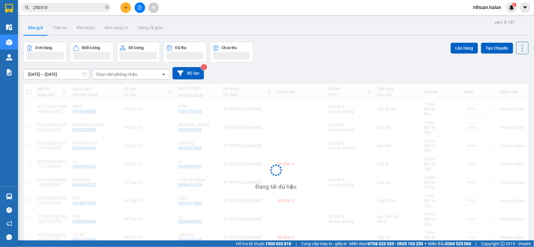
click at [29, 91] on span at bounding box center [28, 91] width 5 height 5
click at [29, 89] on input "checkbox" at bounding box center [29, 89] width 0 height 0
checkbox input "true"
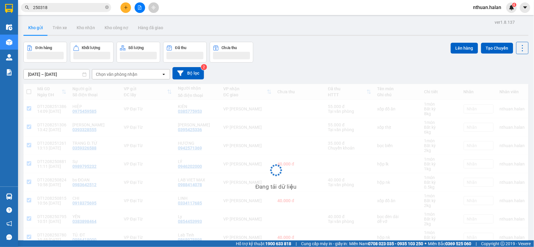
checkbox input "true"
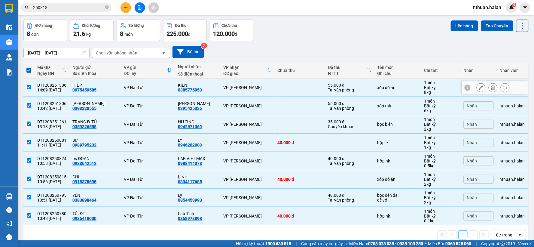
scroll to position [32, 0]
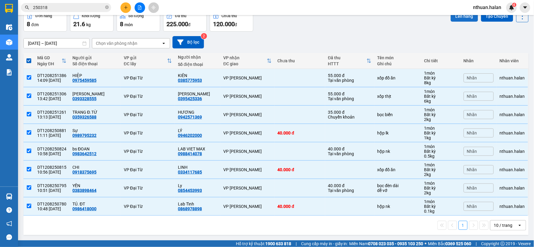
click at [458, 19] on button "Lên hàng" at bounding box center [464, 16] width 27 height 11
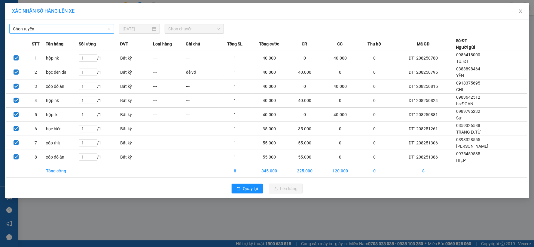
click at [42, 28] on span "Chọn tuyến" at bounding box center [62, 28] width 98 height 9
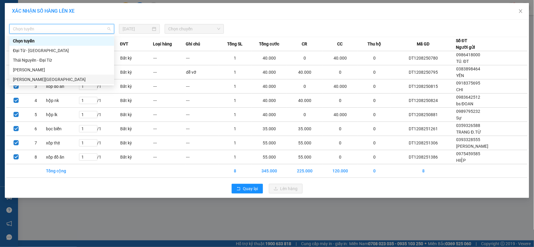
click at [30, 80] on div "[PERSON_NAME][GEOGRAPHIC_DATA]" at bounding box center [62, 79] width 98 height 7
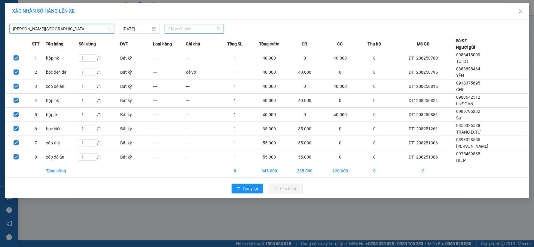
click at [187, 26] on span "Chọn chuyến" at bounding box center [194, 28] width 52 height 9
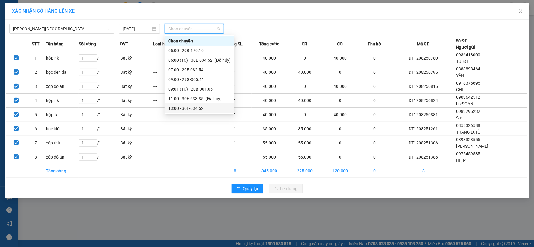
click at [191, 109] on div "13:00 - 30E-634.52" at bounding box center [199, 108] width 62 height 7
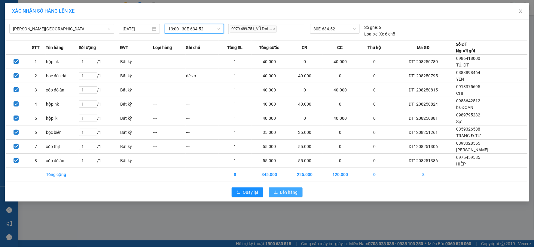
click at [292, 194] on span "Lên hàng" at bounding box center [288, 192] width 17 height 7
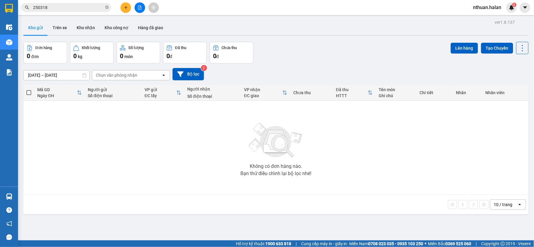
click at [504, 10] on span "nthuan.halan" at bounding box center [487, 8] width 38 height 8
click at [493, 19] on span "Đăng xuất" at bounding box center [490, 18] width 25 height 7
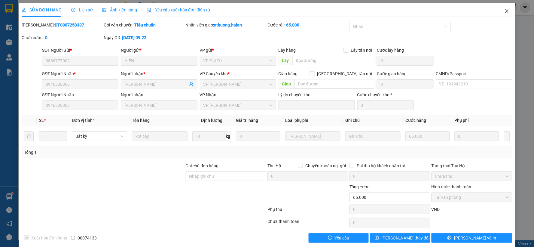
click at [504, 11] on icon "close" at bounding box center [506, 11] width 5 height 5
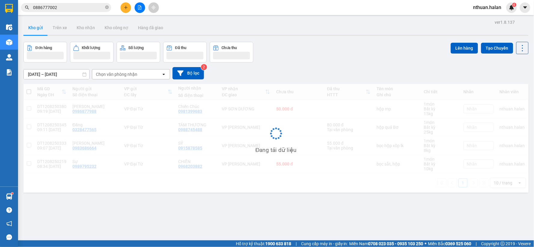
click at [74, 8] on input "0886777002" at bounding box center [68, 7] width 71 height 7
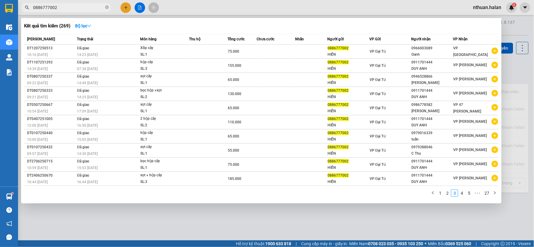
click at [74, 8] on input "0886777002" at bounding box center [68, 7] width 71 height 7
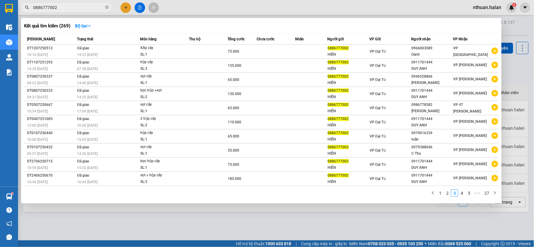
paste input "359326588"
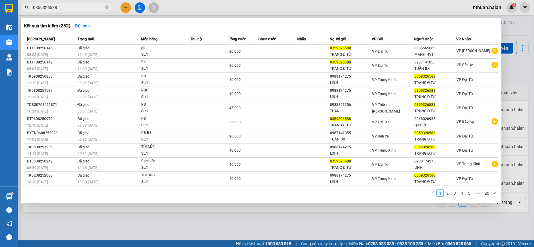
type input "0359326588"
click at [447, 196] on link "2" at bounding box center [447, 193] width 7 height 7
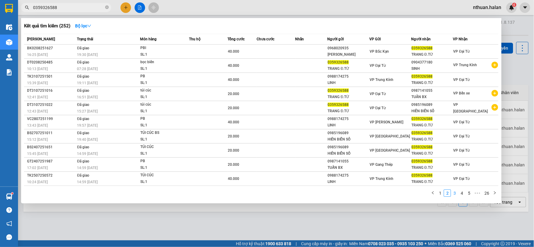
click at [453, 193] on link "3" at bounding box center [454, 193] width 7 height 7
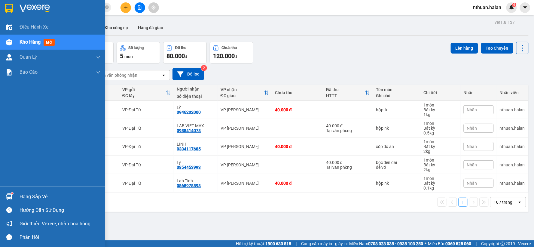
drag, startPoint x: 11, startPoint y: 194, endPoint x: 111, endPoint y: 205, distance: 101.3
click at [11, 194] on img at bounding box center [9, 196] width 6 height 6
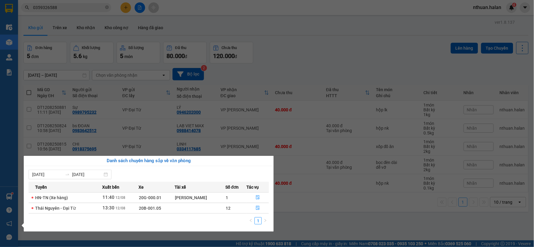
click at [305, 229] on section "Kết quả tìm kiếm ( 252 ) Bộ lọc Mã ĐH Trạng thái Món hàng Thu hộ Tổng cước Chưa…" at bounding box center [267, 123] width 534 height 247
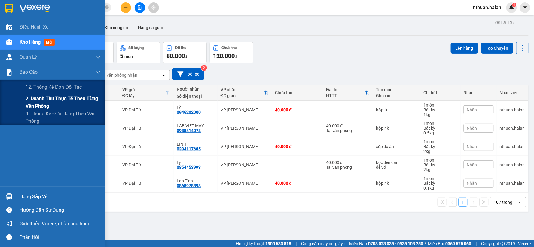
click at [31, 100] on span "2. Doanh thu thực tế theo từng văn phòng" at bounding box center [63, 102] width 75 height 15
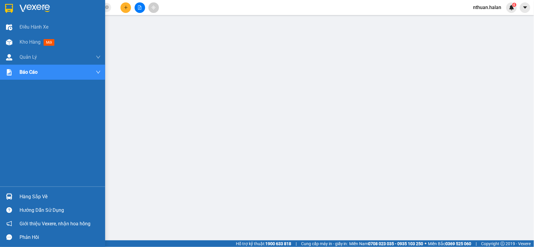
click at [26, 193] on div "Hàng sắp về" at bounding box center [60, 196] width 81 height 9
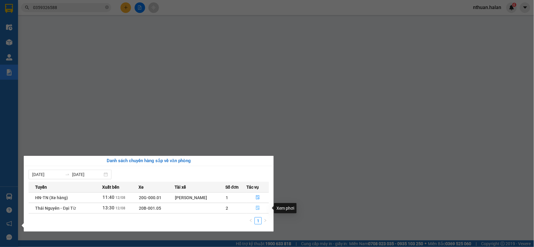
click at [259, 209] on icon "file-done" at bounding box center [258, 207] width 4 height 4
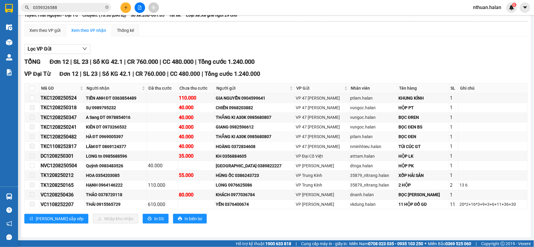
scroll to position [50, 0]
click at [32, 87] on input "checkbox" at bounding box center [32, 88] width 5 height 5
checkbox input "true"
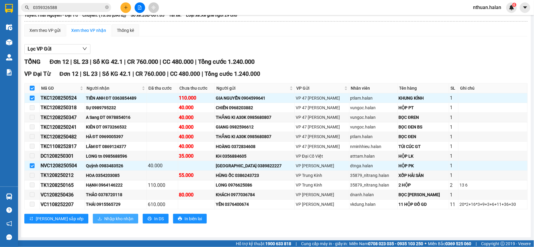
click at [104, 217] on span "Nhập kho nhận" at bounding box center [118, 218] width 29 height 7
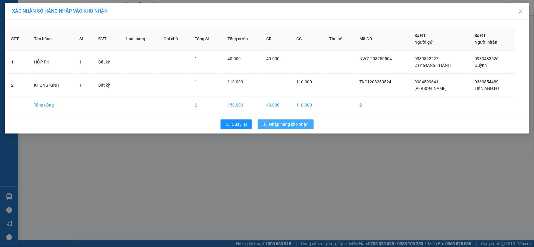
click at [281, 126] on span "Nhập hàng kho nhận" at bounding box center [289, 124] width 40 height 7
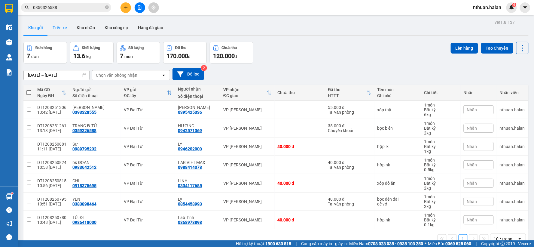
click at [68, 26] on button "Trên xe" at bounding box center [60, 27] width 24 height 14
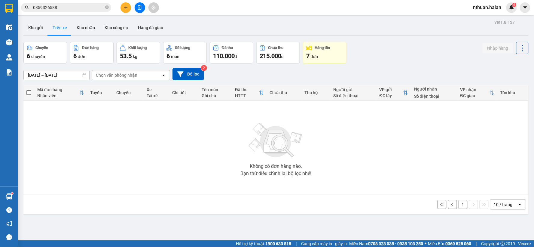
click at [386, 49] on div "Chuyến 6 chuyến Đơn hàng 6 đơn Khối lượng 53.5 kg Số lượng 6 món Đã thu 110.000…" at bounding box center [275, 53] width 505 height 22
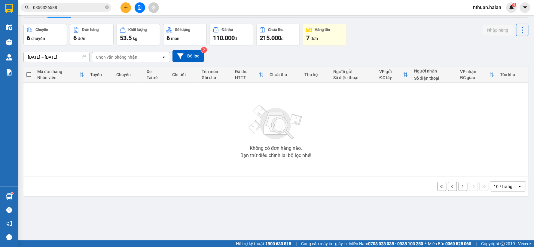
scroll to position [28, 0]
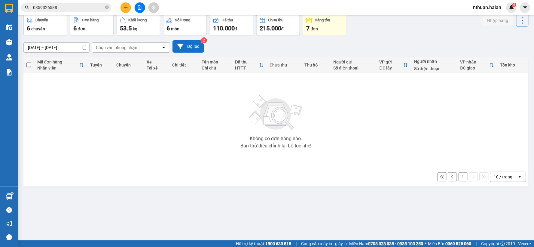
click at [198, 45] on button "Bộ lọc" at bounding box center [188, 46] width 32 height 12
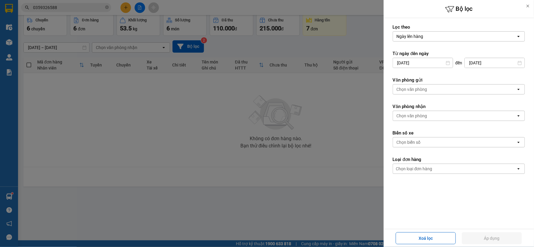
drag, startPoint x: 430, startPoint y: 237, endPoint x: 355, endPoint y: 205, distance: 81.4
click at [428, 234] on button "Xoá lọc" at bounding box center [426, 238] width 60 height 12
click at [194, 167] on div at bounding box center [267, 123] width 534 height 247
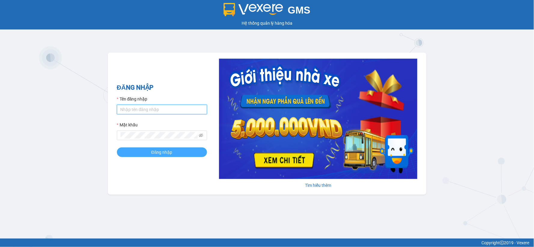
type input "vxdat.halan"
click at [164, 155] on span "Đăng nhập" at bounding box center [161, 152] width 21 height 7
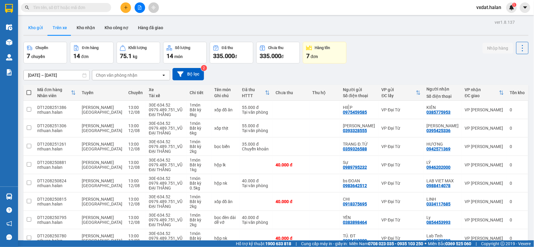
click at [36, 26] on button "Kho gửi" at bounding box center [35, 27] width 24 height 14
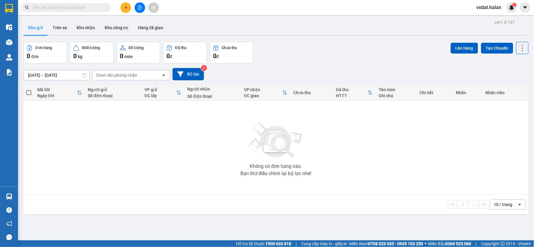
click at [309, 56] on div "Đơn hàng 0 đơn Khối lượng 0 kg Số lượng 0 món Đã thu 0 đ Chưa thu 0 đ Lên hàng …" at bounding box center [275, 53] width 505 height 22
